Goal: Find specific page/section: Find specific page/section

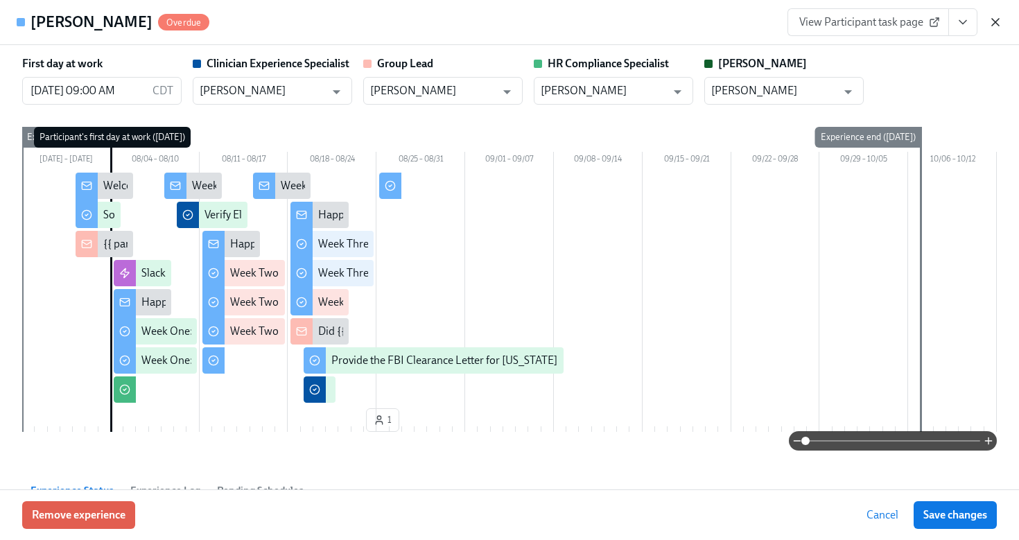
scroll to position [608, 0]
click at [999, 24] on icon "button" at bounding box center [995, 22] width 14 height 14
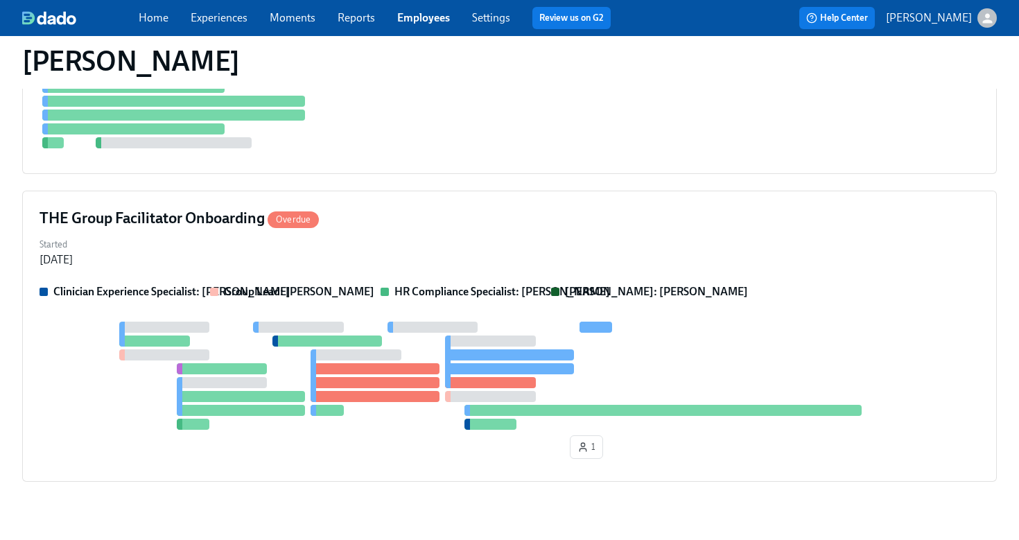
click at [444, 21] on link "Employees" at bounding box center [423, 17] width 53 height 13
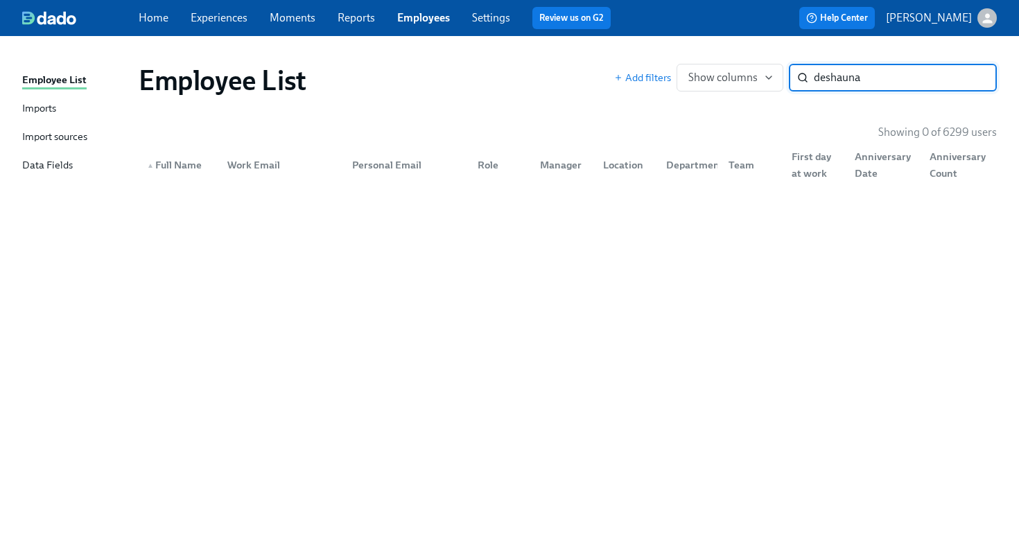
click at [841, 84] on input "deshauna" at bounding box center [905, 78] width 183 height 28
type input "dashauna"
click at [972, 78] on input "dashauna" at bounding box center [905, 78] width 183 height 28
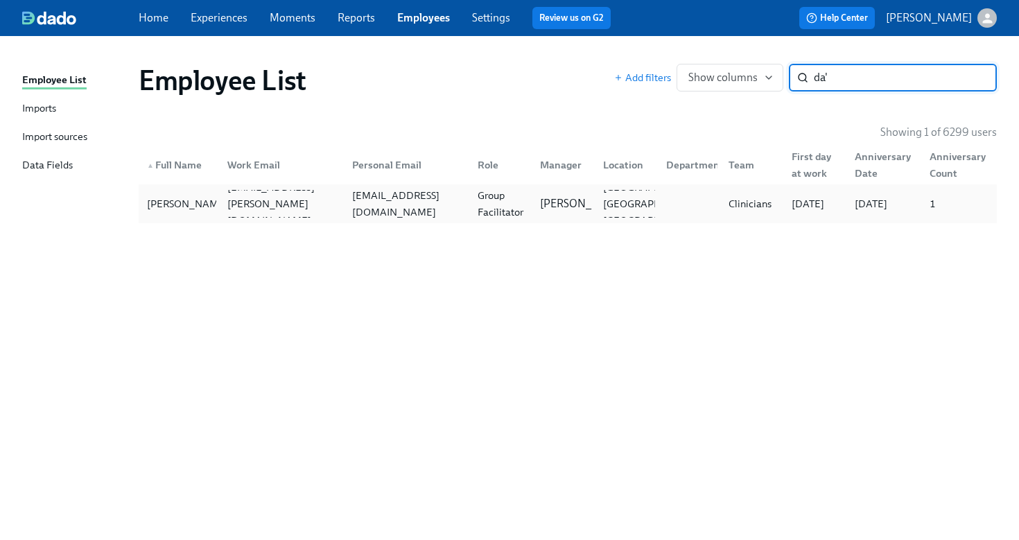
type input "da'"
click at [367, 209] on div "dashaunarobinson@gmail.com" at bounding box center [406, 203] width 120 height 33
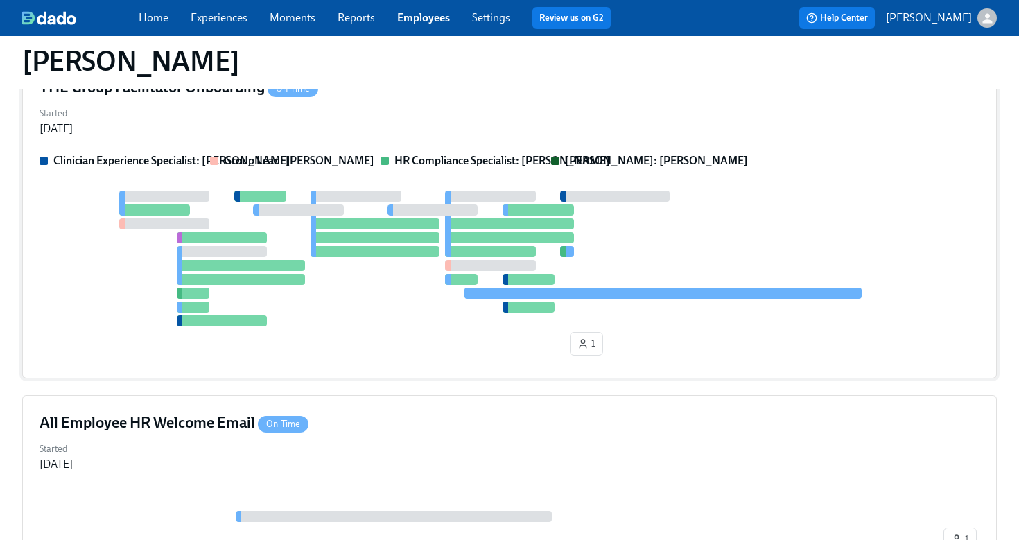
scroll to position [606, 0]
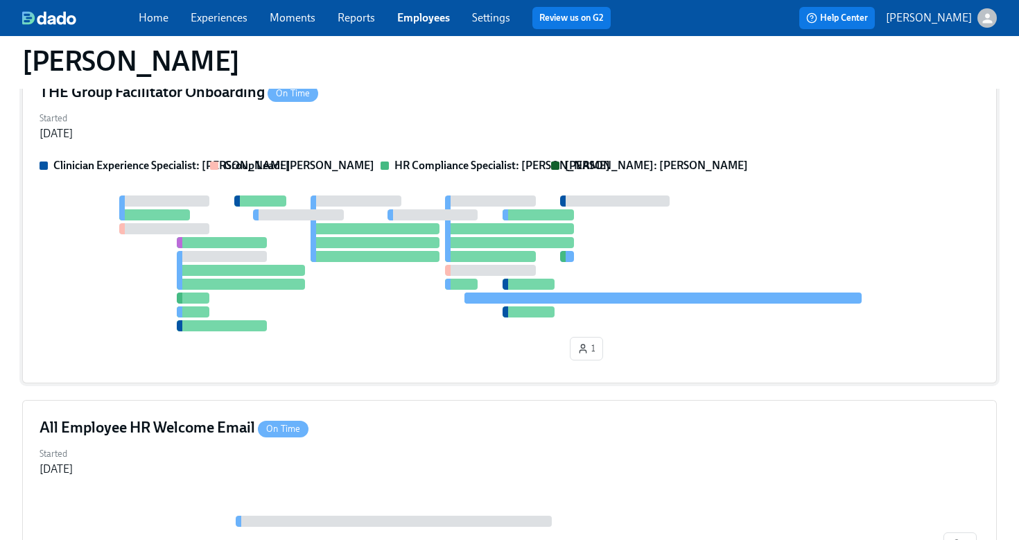
click at [694, 127] on div "Started Jul 31, 2025" at bounding box center [509, 124] width 940 height 33
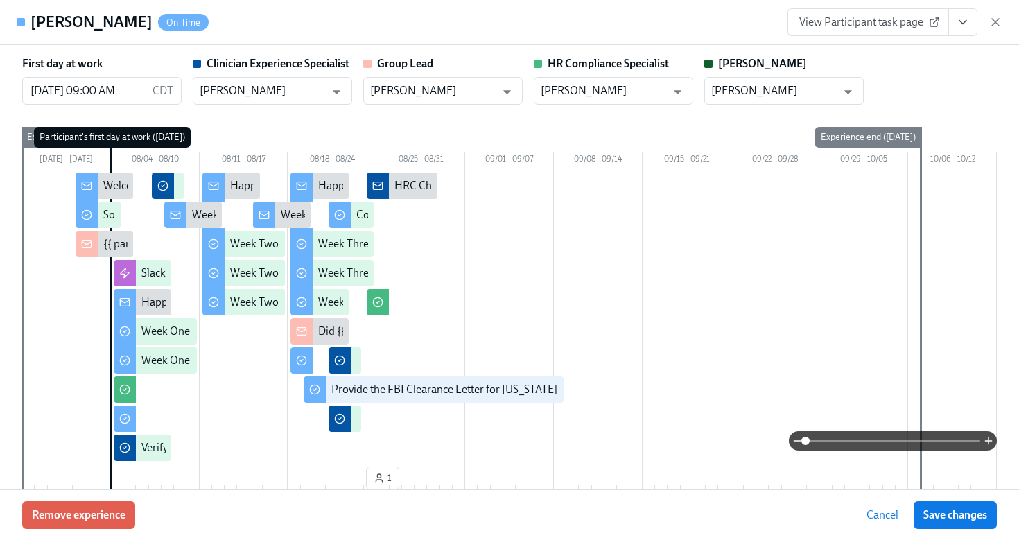
click at [880, 28] on span "View Participant task page" at bounding box center [868, 22] width 138 height 14
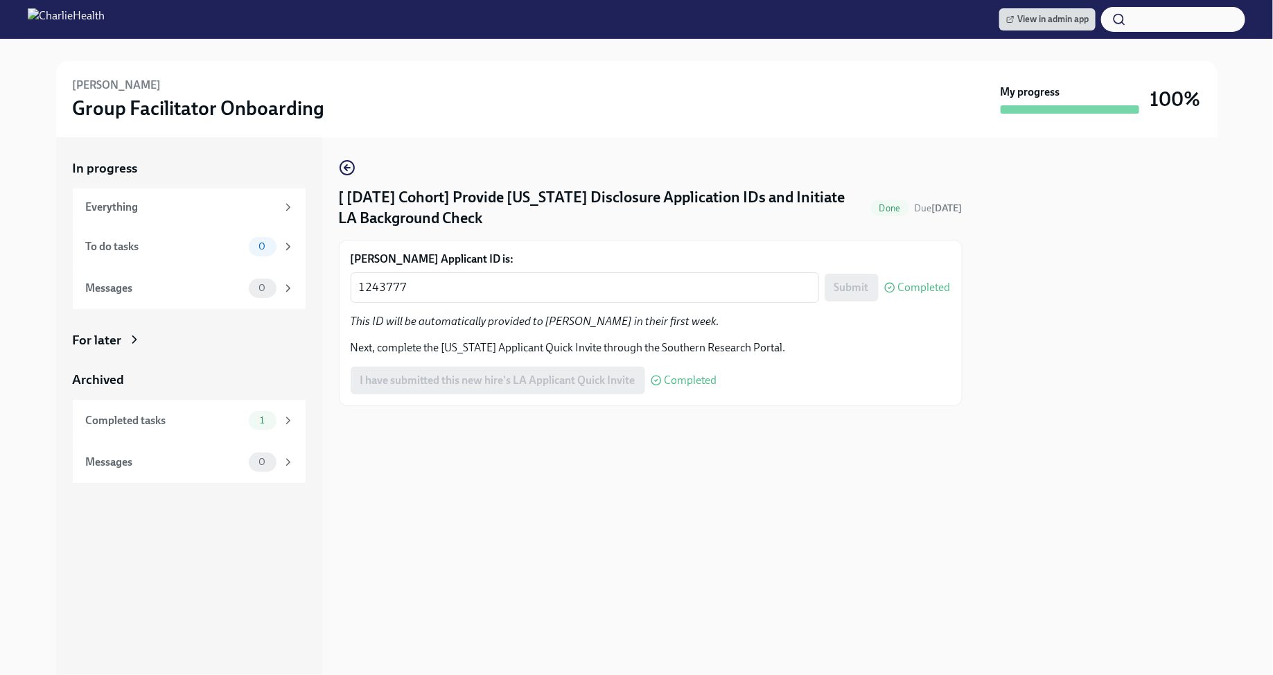
click at [1186, 8] on button "button" at bounding box center [1173, 19] width 144 height 25
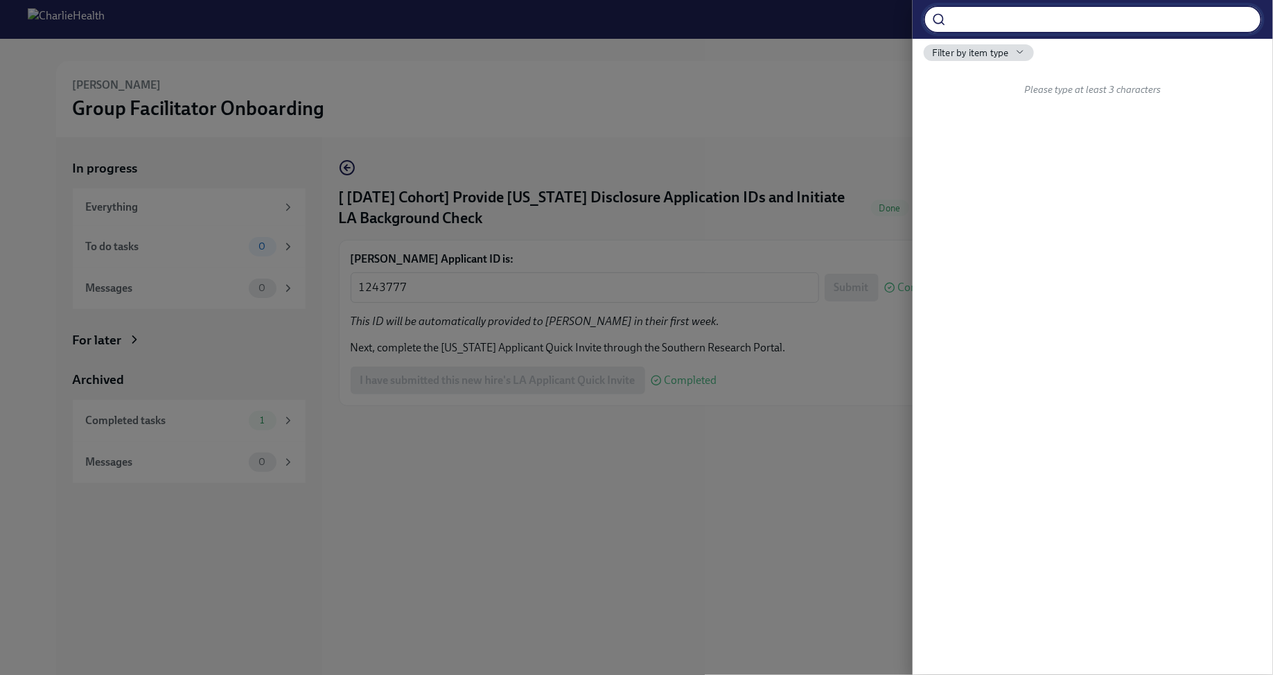
click at [755, 80] on div at bounding box center [636, 337] width 1273 height 675
